Goal: Task Accomplishment & Management: Manage account settings

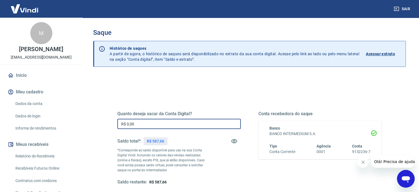
click at [141, 122] on input "R$ 0,00" at bounding box center [179, 124] width 124 height 10
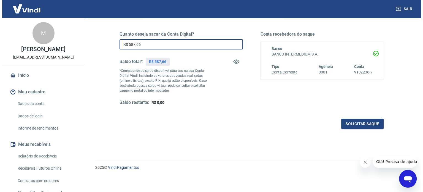
scroll to position [81, 0]
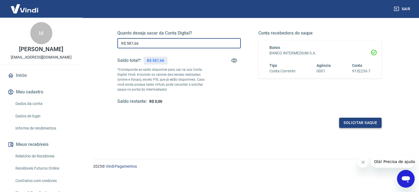
type input "R$ 587,66"
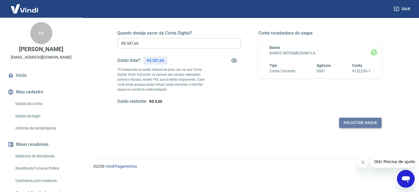
click at [357, 125] on button "Solicitar saque" at bounding box center [360, 122] width 42 height 10
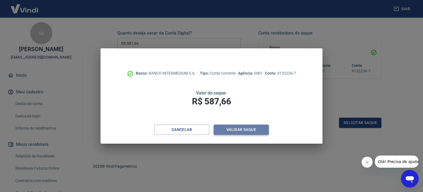
click at [237, 131] on button "Validar saque" at bounding box center [241, 129] width 55 height 10
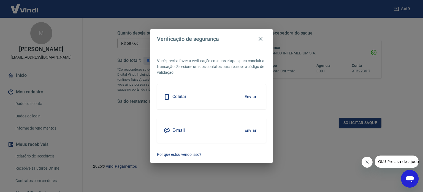
click at [224, 100] on div "Celular Enviar" at bounding box center [211, 96] width 109 height 25
click at [250, 93] on button "Enviar" at bounding box center [251, 97] width 18 height 12
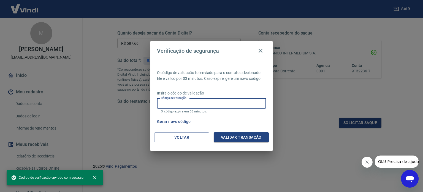
click at [214, 99] on input "Código de validação" at bounding box center [211, 103] width 109 height 10
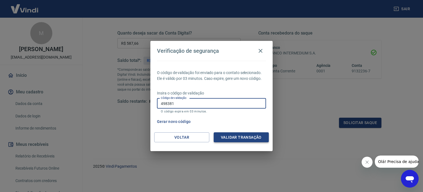
type input "498381"
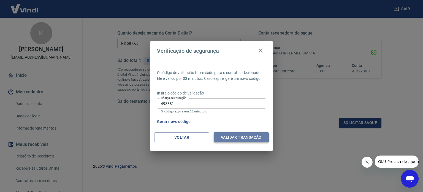
click at [262, 136] on button "Validar transação" at bounding box center [241, 137] width 55 height 10
